Goal: Transaction & Acquisition: Purchase product/service

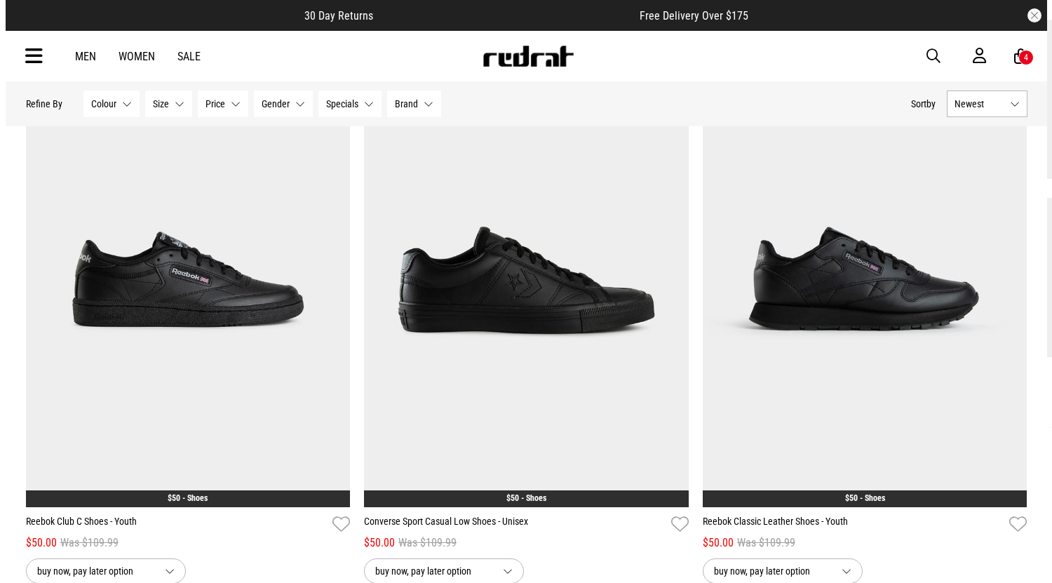
scroll to position [780, 0]
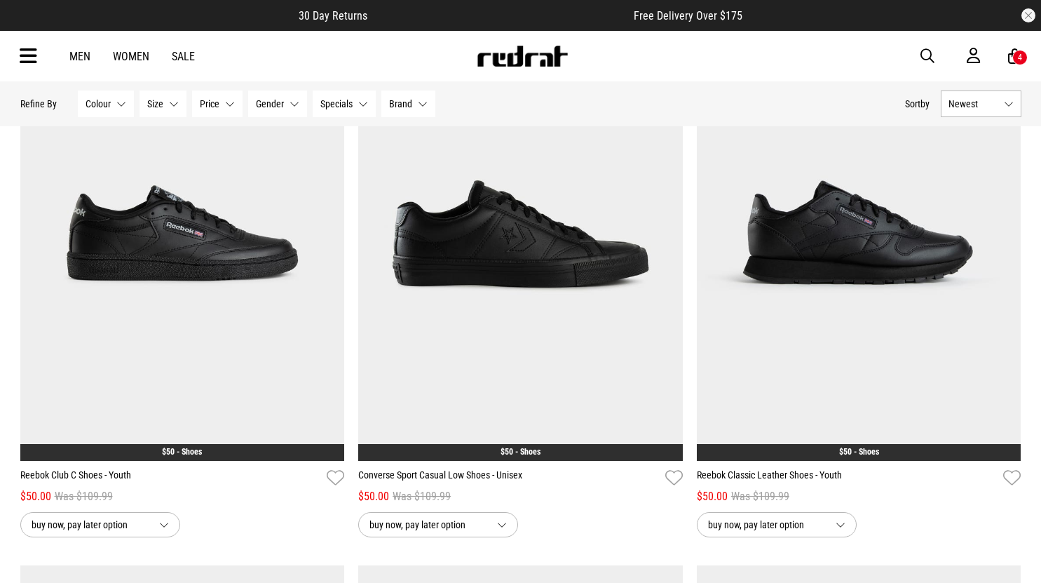
click at [921, 57] on span "button" at bounding box center [928, 56] width 14 height 17
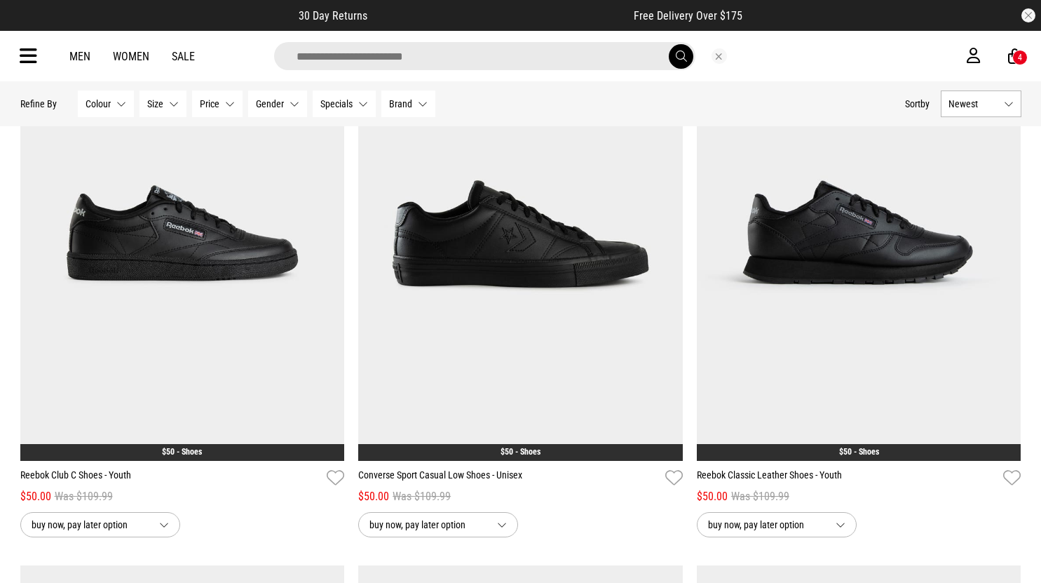
click at [491, 55] on input "search" at bounding box center [484, 56] width 421 height 28
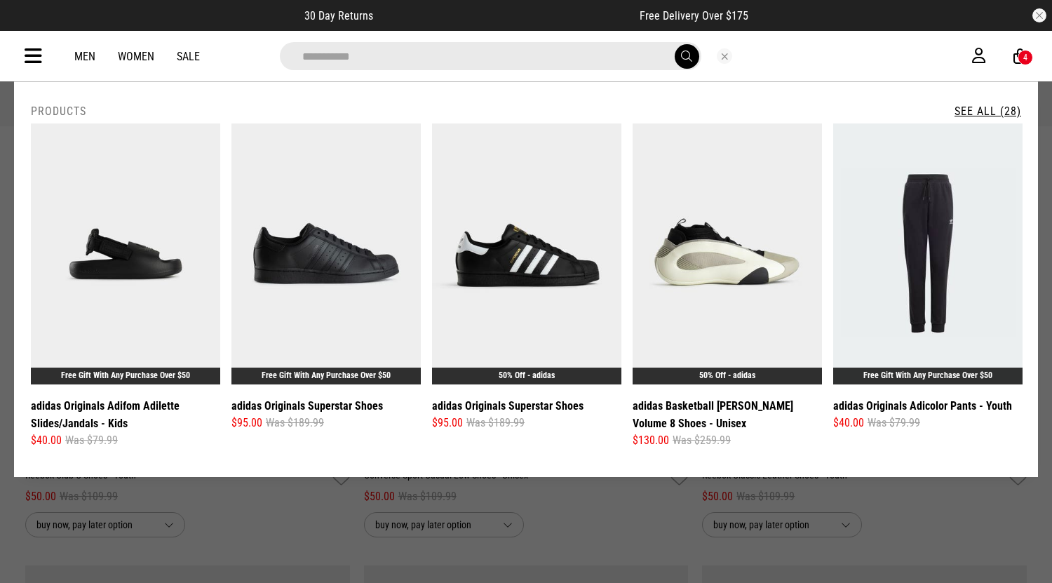
type input "**********"
click at [989, 109] on link "See All (28)" at bounding box center [987, 110] width 67 height 13
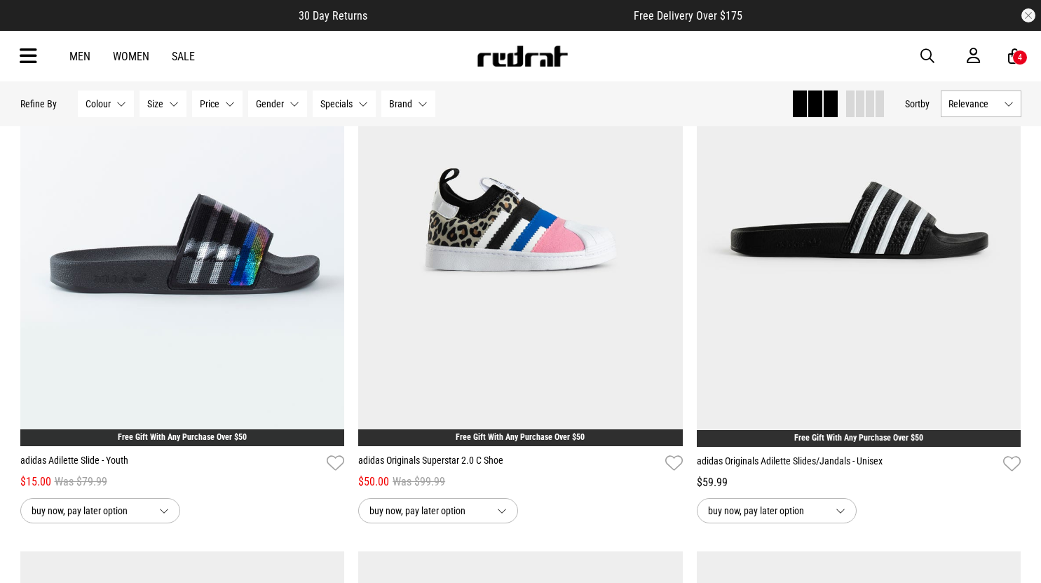
scroll to position [1869, 0]
